Goal: Complete application form: Complete application form

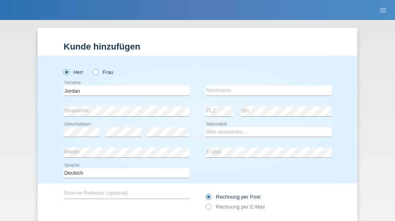
type input "Jordan"
click at [265, 86] on input "text" at bounding box center [268, 91] width 126 height 10
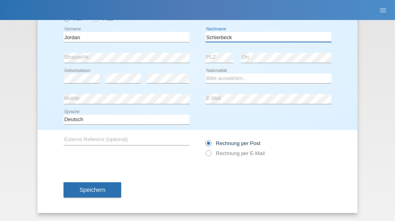
type input "Schierbeck"
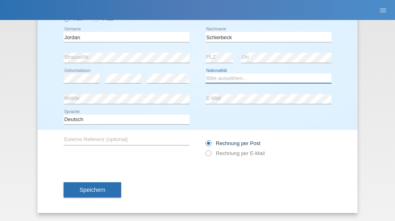
select select "CH"
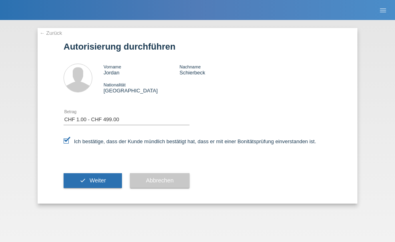
select select "1"
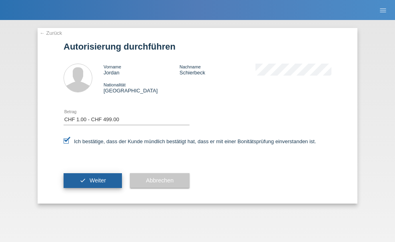
click at [93, 180] on span "Weiter" at bounding box center [98, 180] width 16 height 6
